Goal: Task Accomplishment & Management: Manage account settings

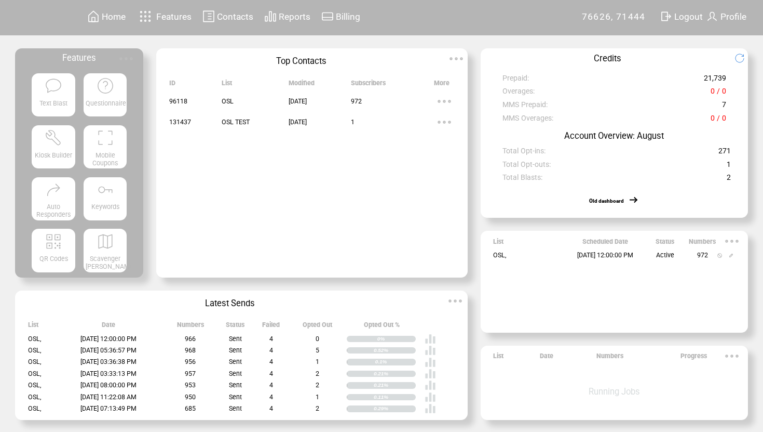
click at [719, 256] on img at bounding box center [720, 255] width 5 height 5
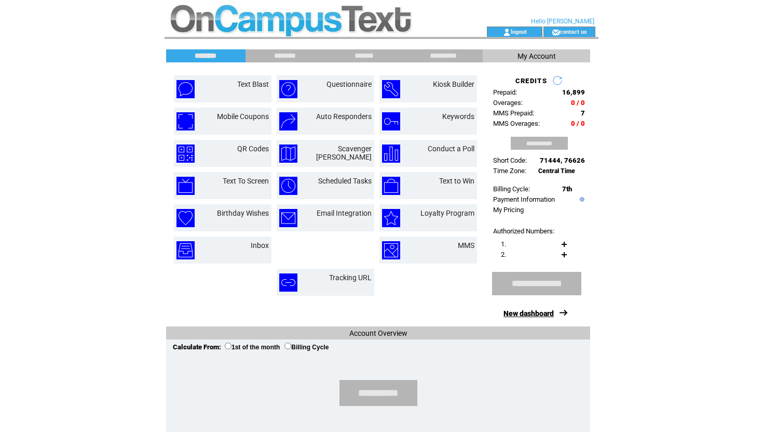
click at [536, 311] on link "New dashboard" at bounding box center [529, 313] width 50 height 8
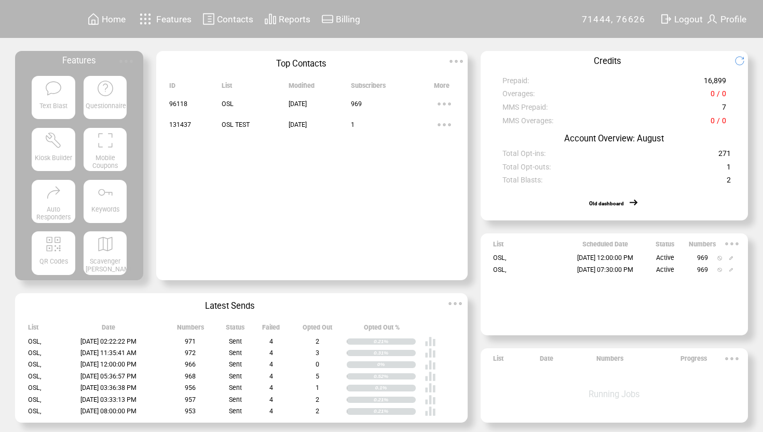
click at [577, 260] on span "09/05/2025 12:00:00 PM" at bounding box center [605, 257] width 56 height 8
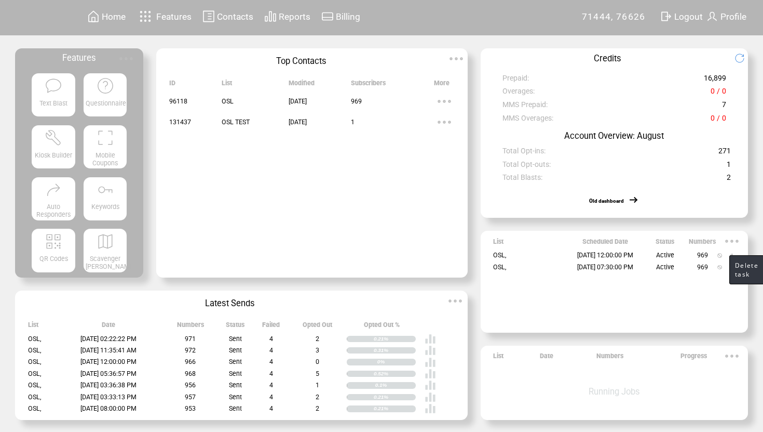
click at [718, 254] on img at bounding box center [720, 255] width 5 height 5
click at [732, 253] on img at bounding box center [731, 255] width 5 height 5
click at [651, 259] on td "Active" at bounding box center [665, 254] width 48 height 11
click at [730, 255] on img at bounding box center [731, 255] width 5 height 5
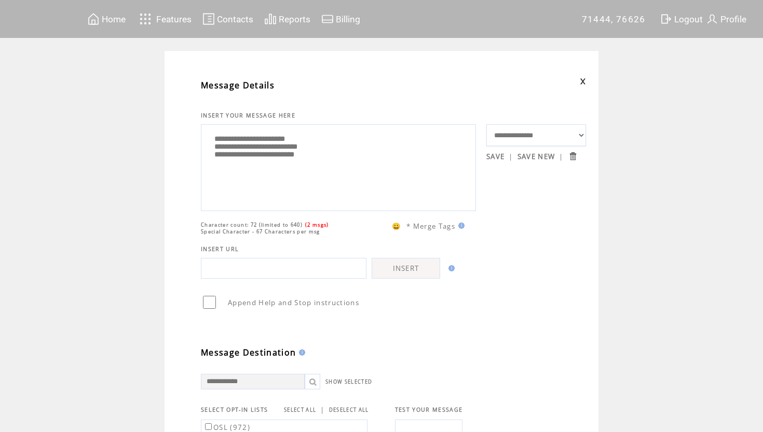
drag, startPoint x: 366, startPoint y: 160, endPoint x: 200, endPoint y: 123, distance: 169.8
